Goal: Information Seeking & Learning: Check status

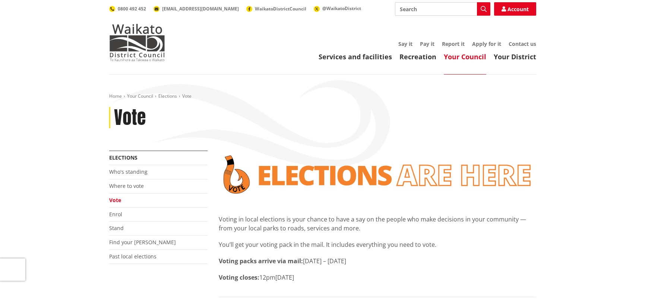
click at [125, 41] on img at bounding box center [137, 42] width 56 height 37
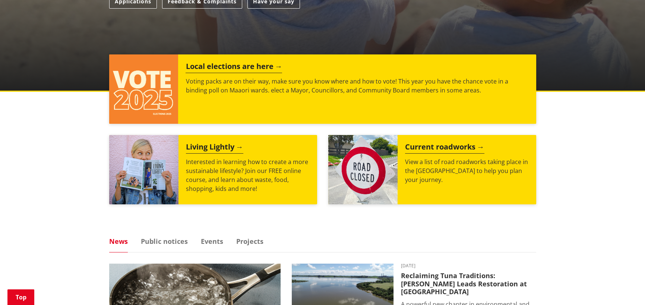
scroll to position [186, 0]
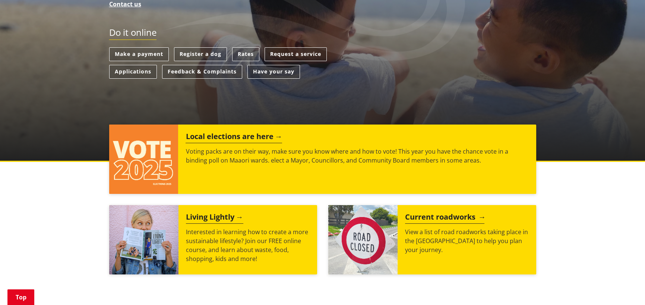
click at [424, 216] on h2 "Current roadworks" at bounding box center [444, 217] width 79 height 11
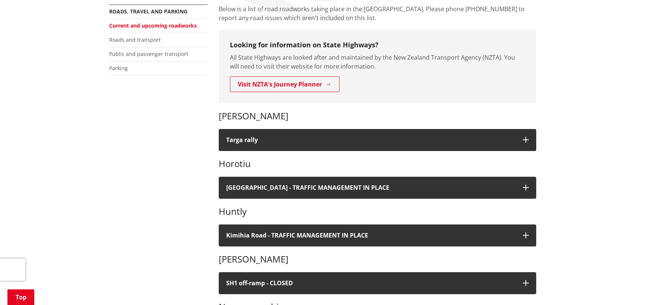
scroll to position [186, 0]
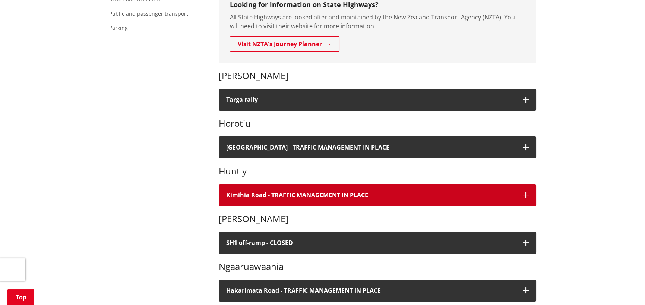
click at [521, 195] on button "Kimihia Road - TRAFFIC MANAGEMENT IN PLACE" at bounding box center [377, 195] width 317 height 22
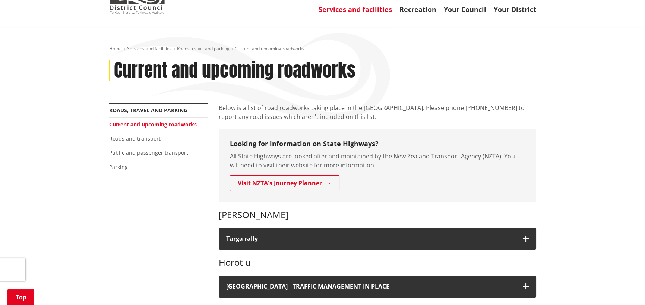
scroll to position [37, 0]
